Goal: Task Accomplishment & Management: Use online tool/utility

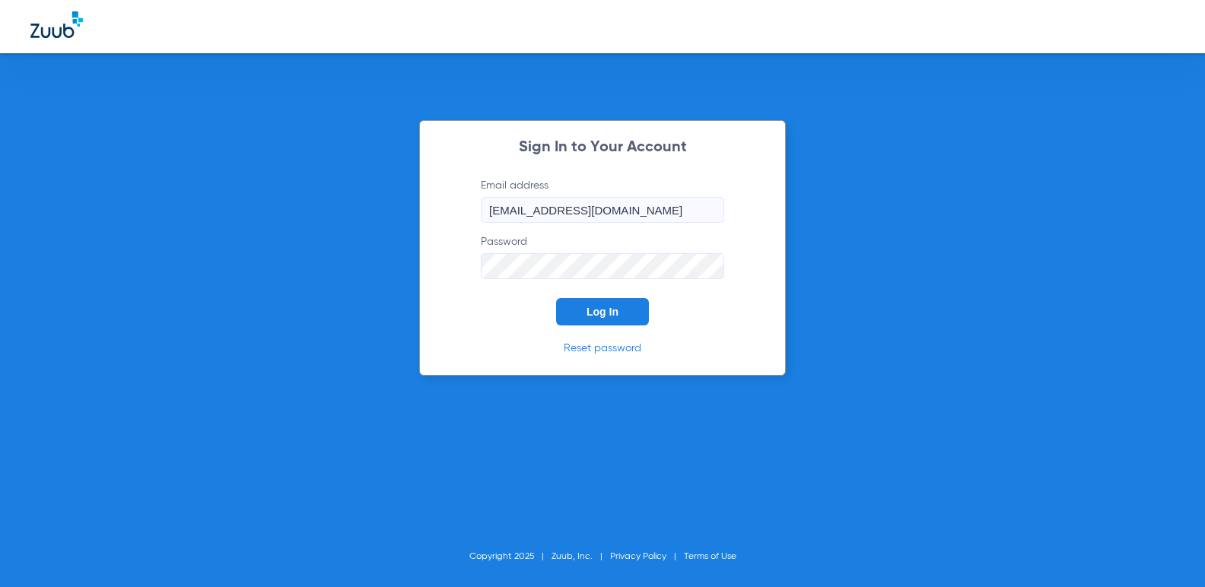
click at [606, 309] on span "Log In" at bounding box center [602, 312] width 32 height 12
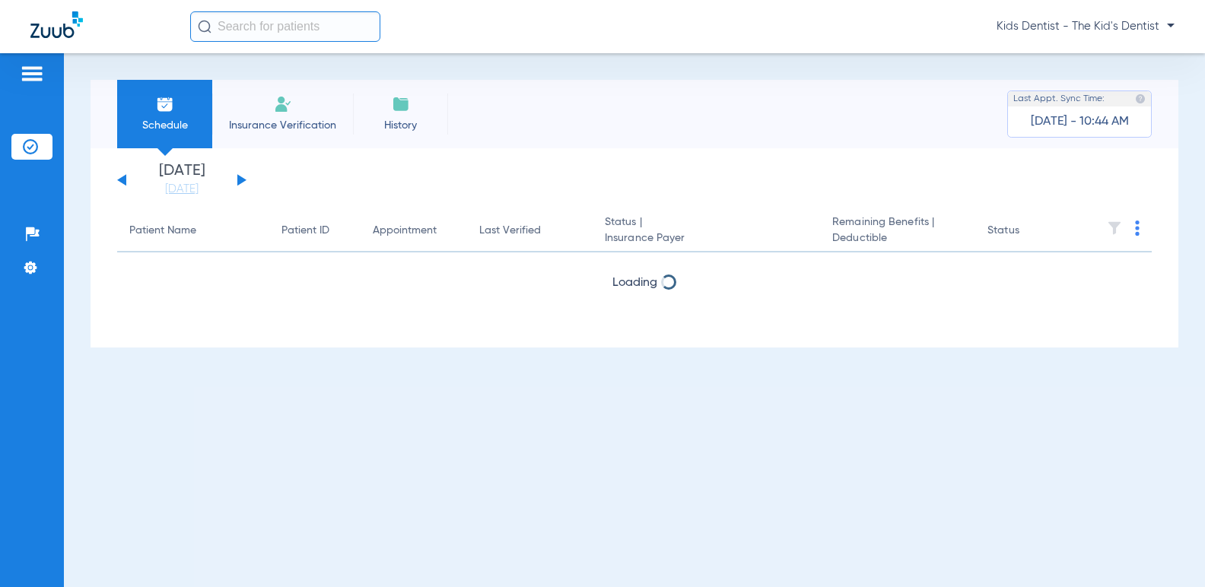
click at [239, 179] on button at bounding box center [241, 179] width 9 height 11
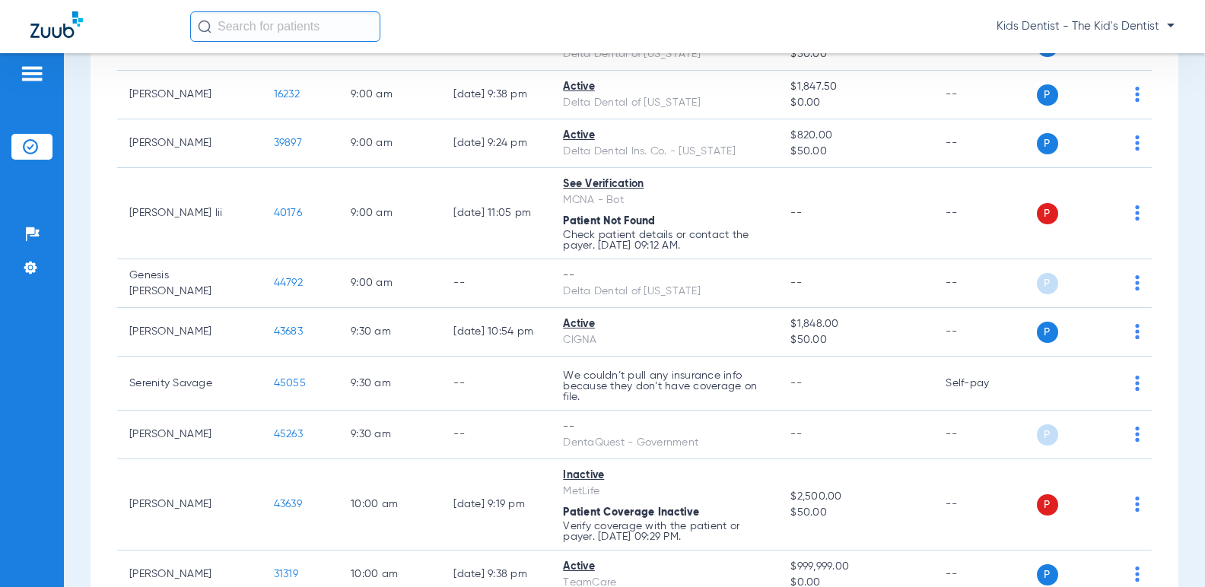
scroll to position [1217, 0]
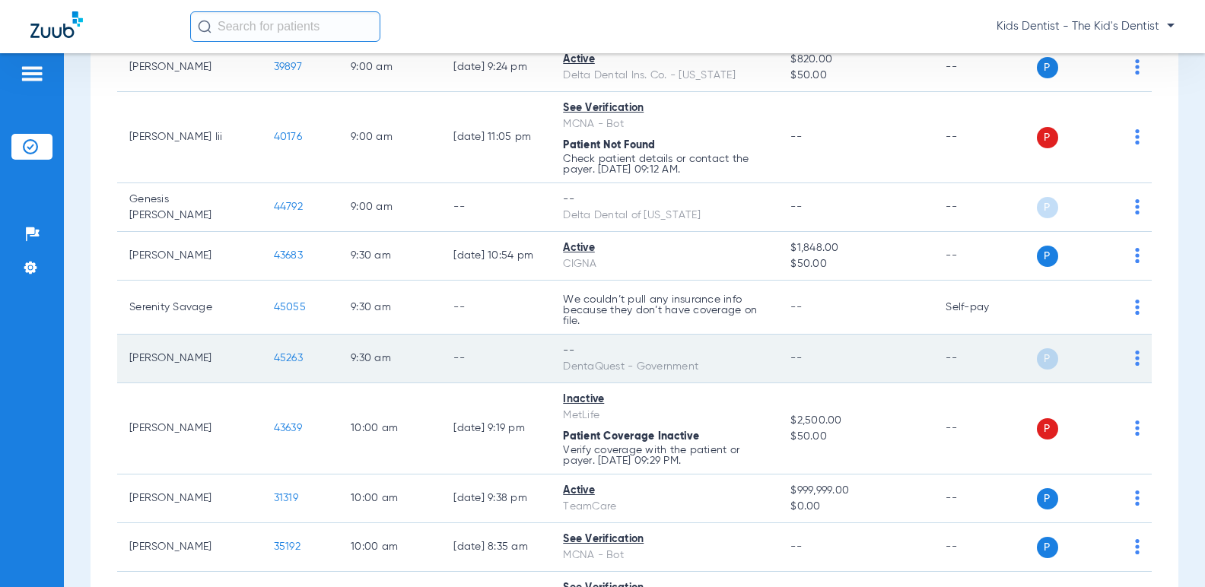
click at [1135, 366] on img at bounding box center [1137, 358] width 5 height 15
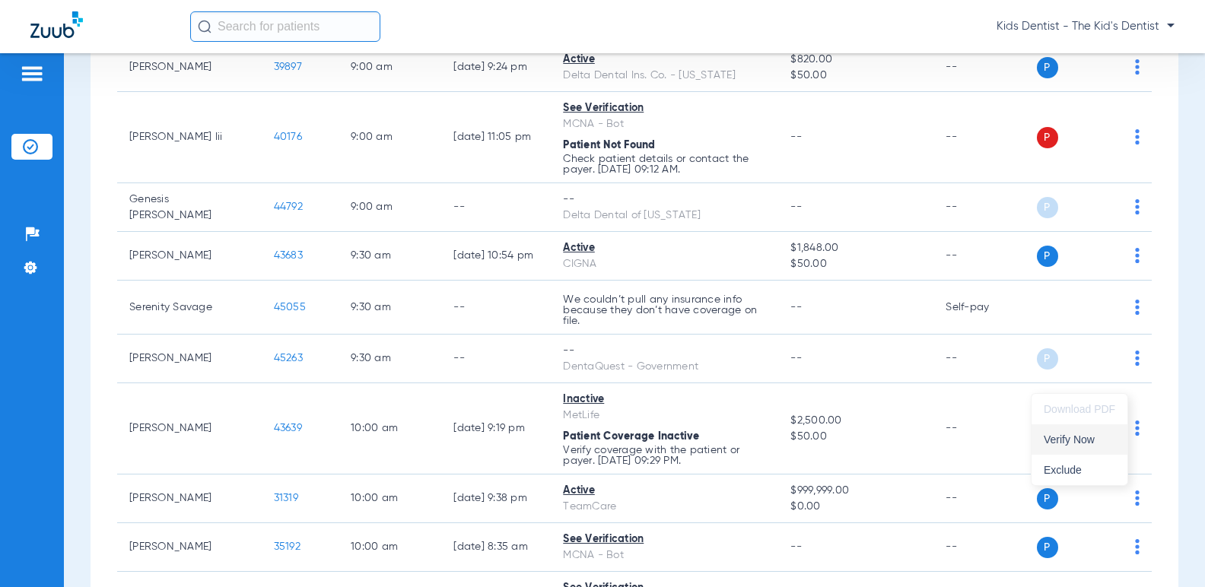
click at [1079, 434] on span "Verify Now" at bounding box center [1080, 439] width 72 height 11
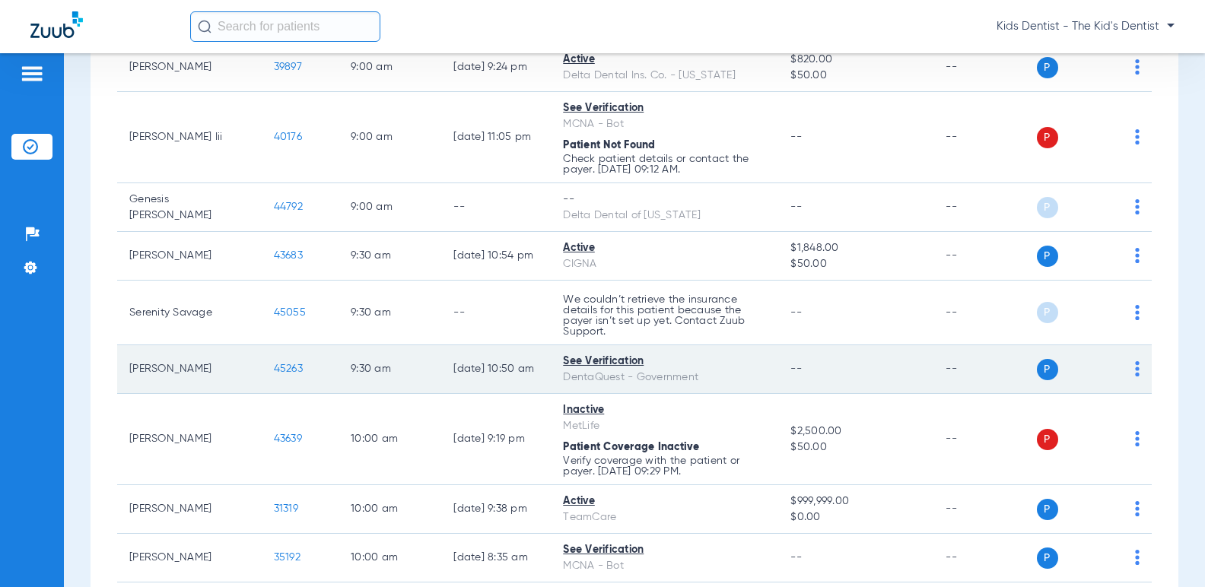
click at [274, 374] on span "45263" at bounding box center [288, 369] width 29 height 11
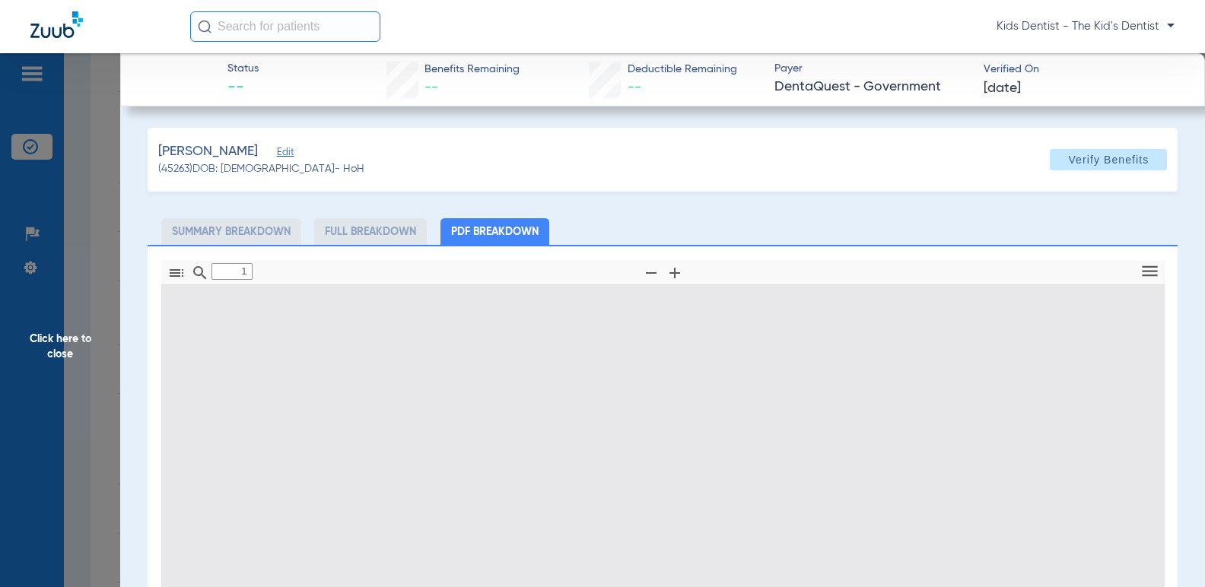
type input "0"
select select "page-width"
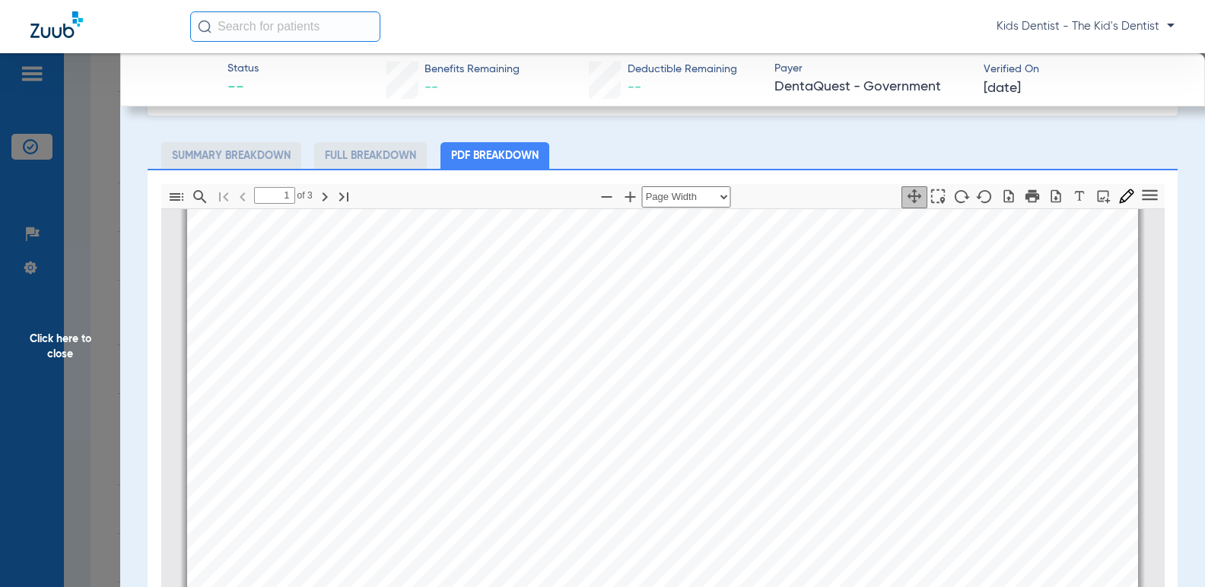
scroll to position [84, 0]
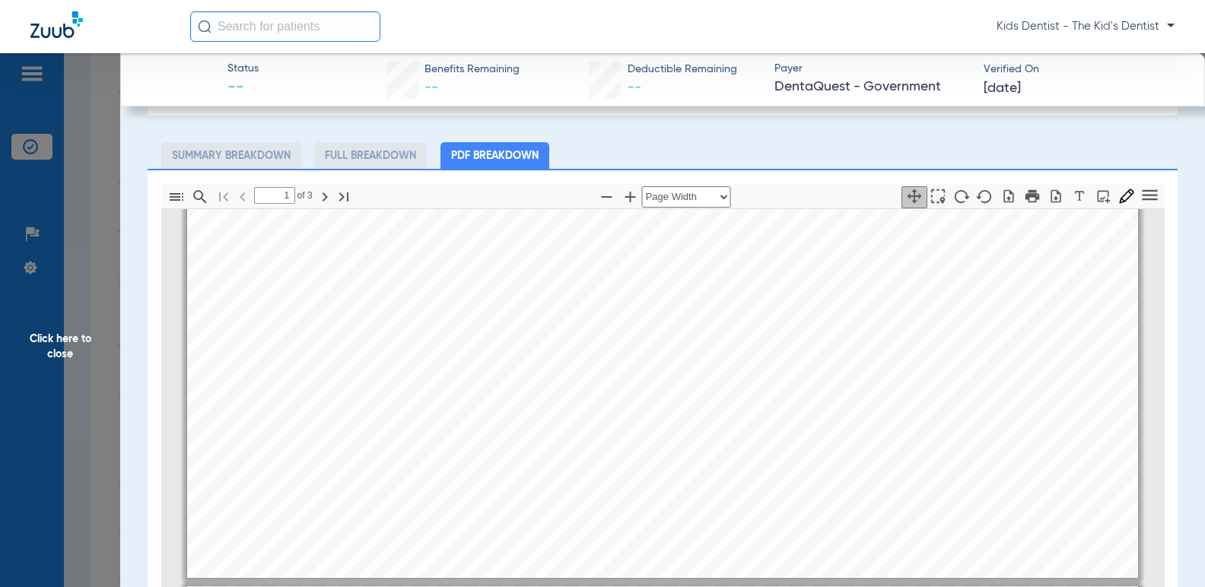
type input "2"
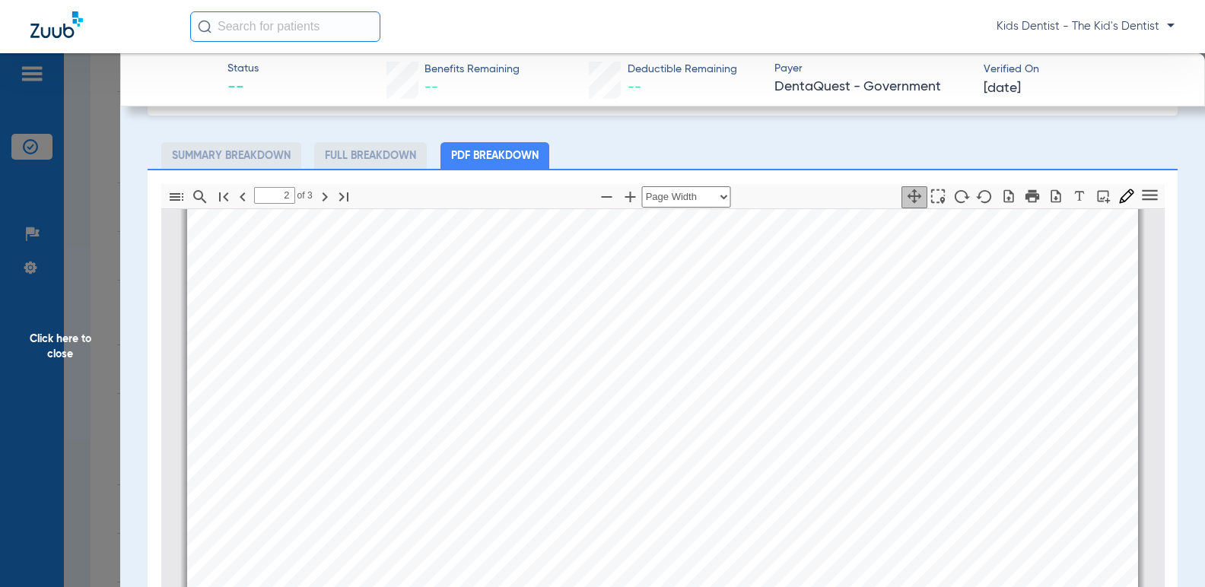
drag, startPoint x: 68, startPoint y: 318, endPoint x: 65, endPoint y: 2, distance: 315.7
click at [68, 318] on span "Click here to close" at bounding box center [60, 346] width 120 height 587
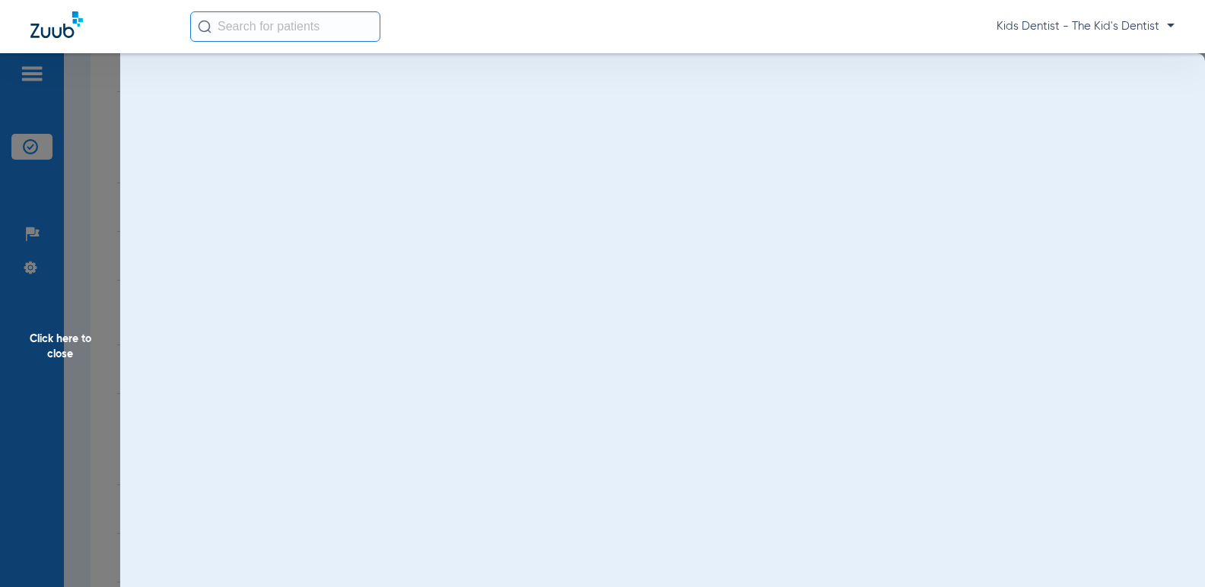
scroll to position [0, 0]
